Goal: Task Accomplishment & Management: Use online tool/utility

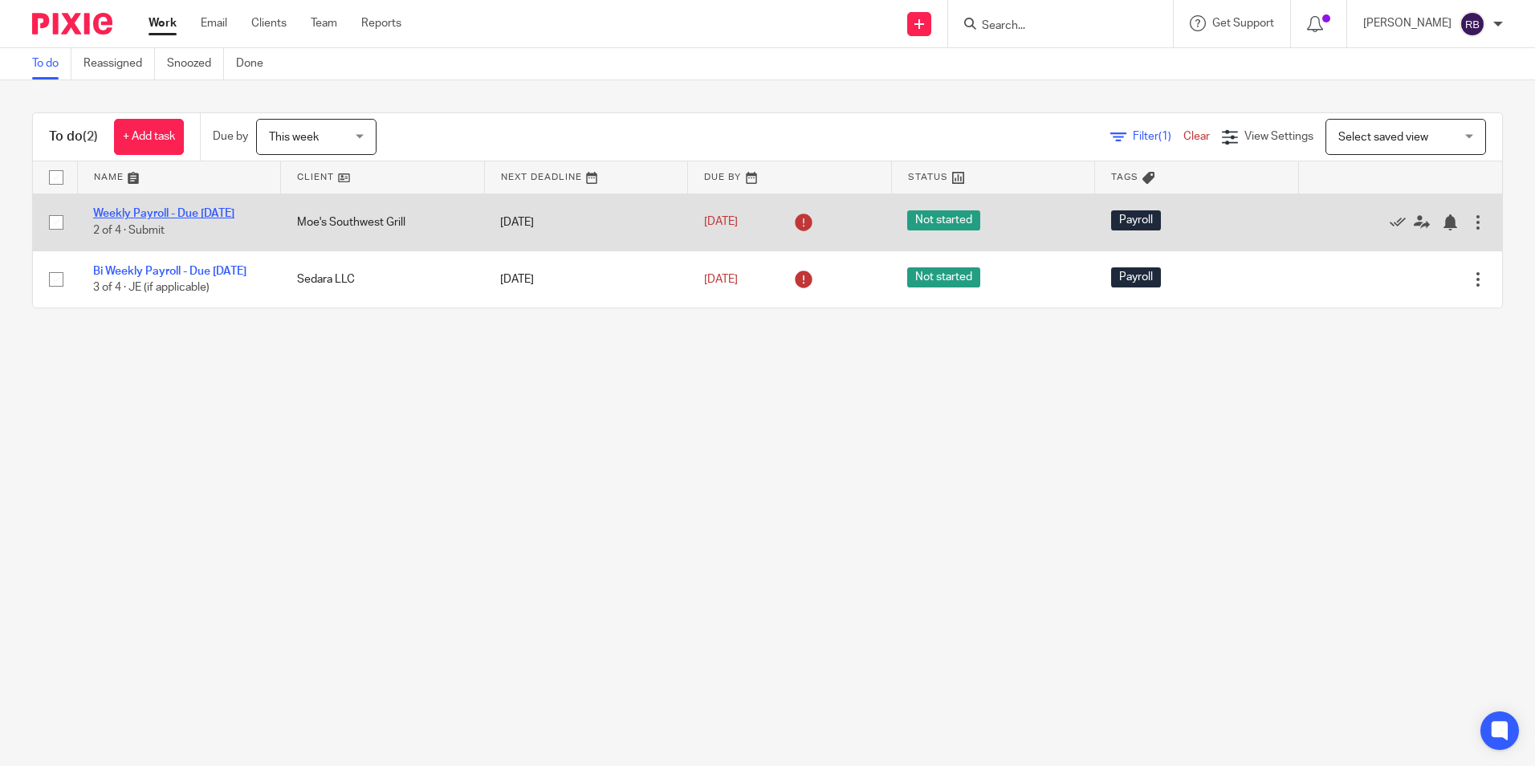
click at [151, 209] on link "Weekly Payroll - Due [DATE]" at bounding box center [163, 213] width 141 height 11
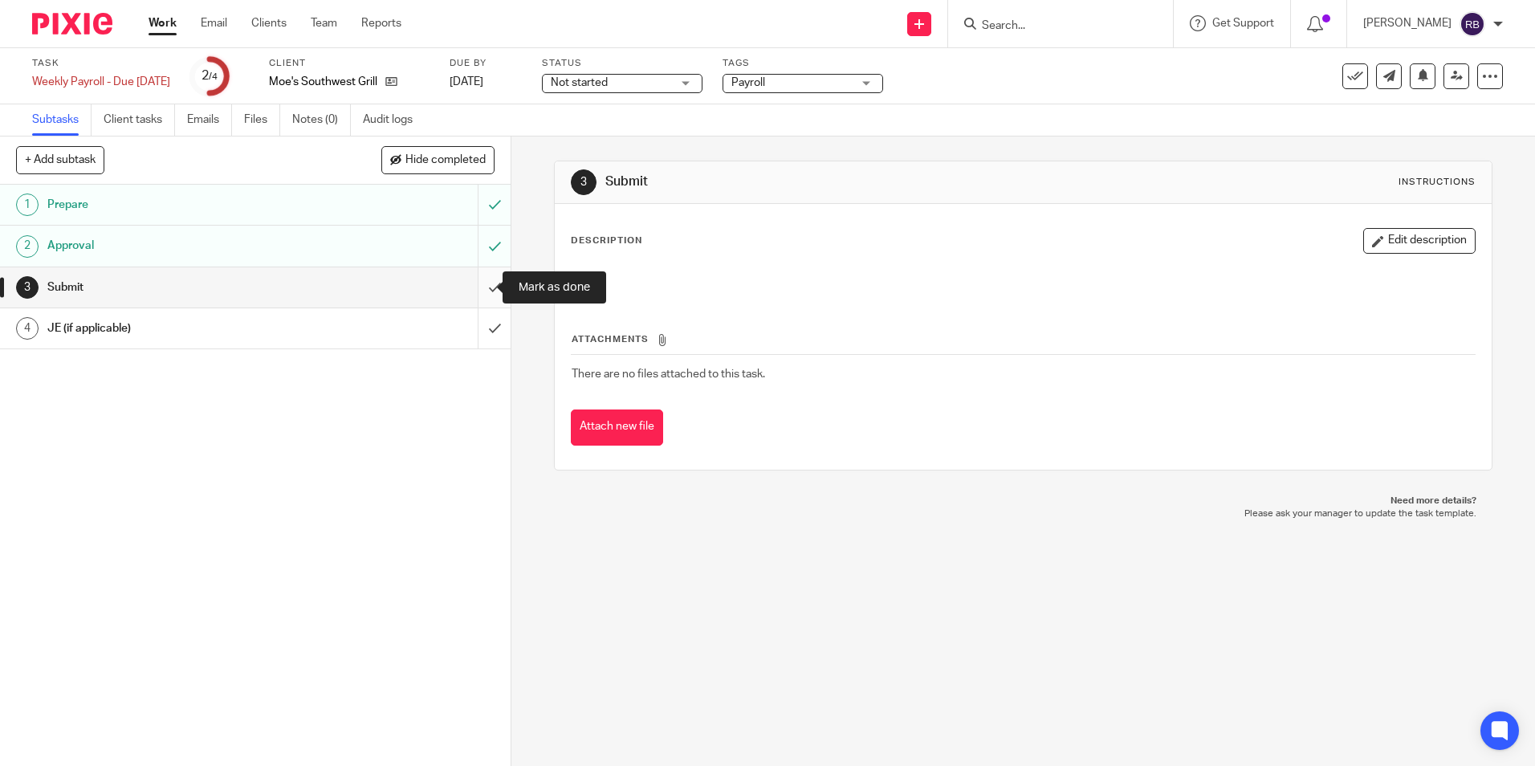
click at [471, 288] on input "submit" at bounding box center [255, 287] width 511 height 40
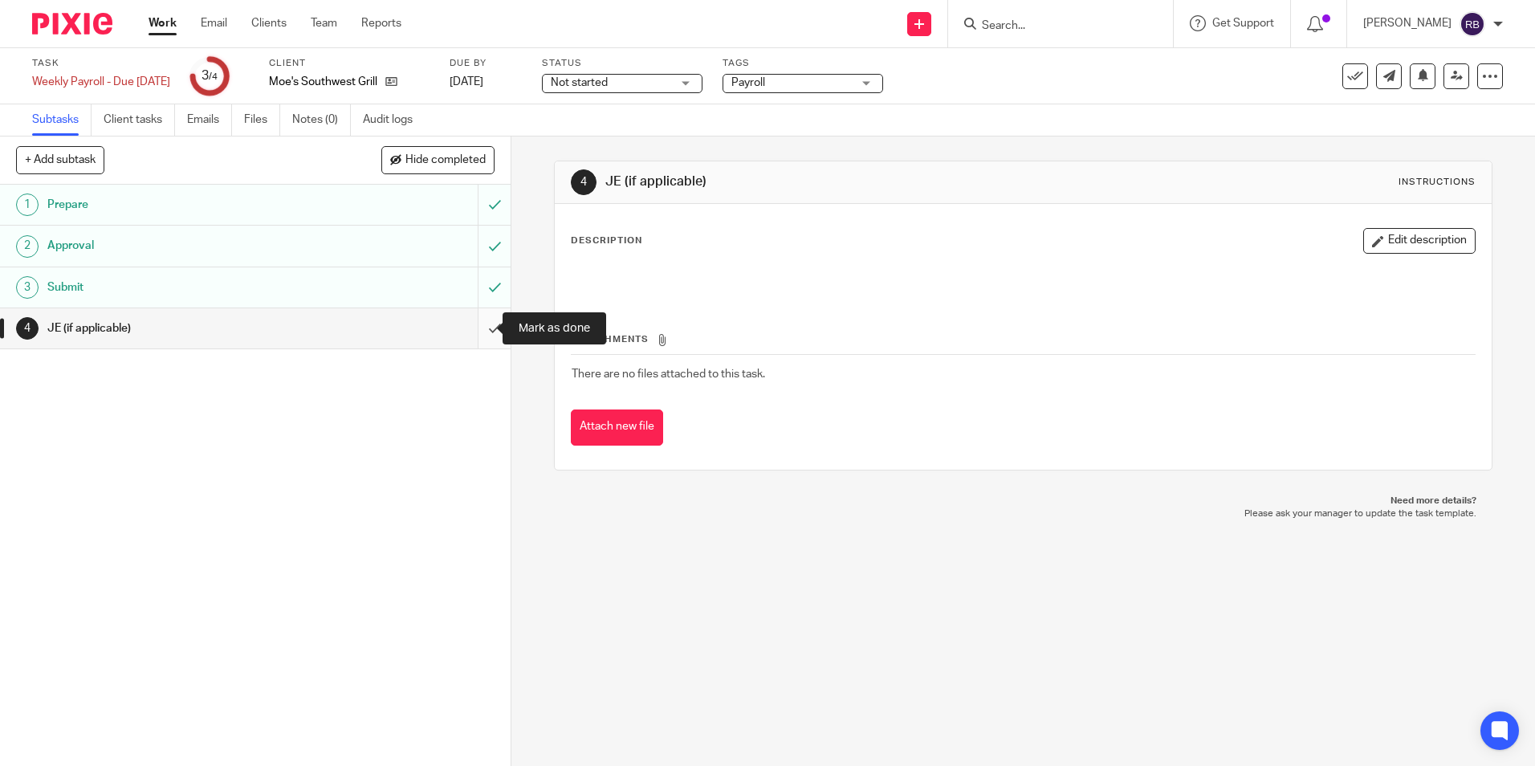
click at [478, 327] on input "submit" at bounding box center [255, 328] width 511 height 40
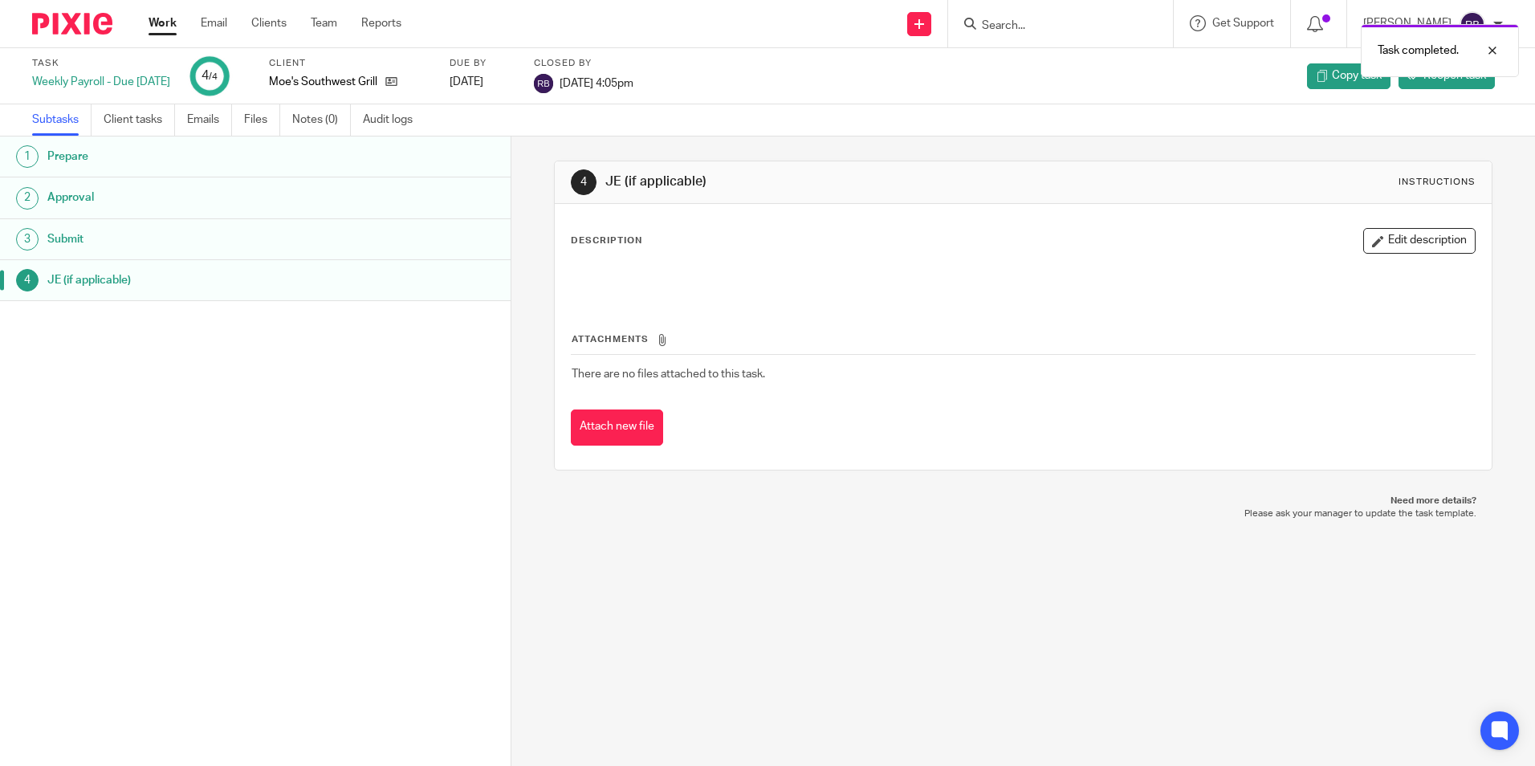
click at [161, 19] on link "Work" at bounding box center [163, 23] width 28 height 16
